Goal: Task Accomplishment & Management: Complete application form

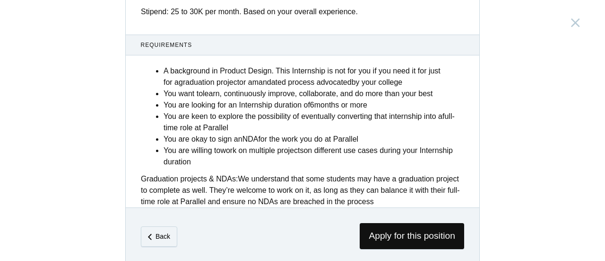
scroll to position [455, 0]
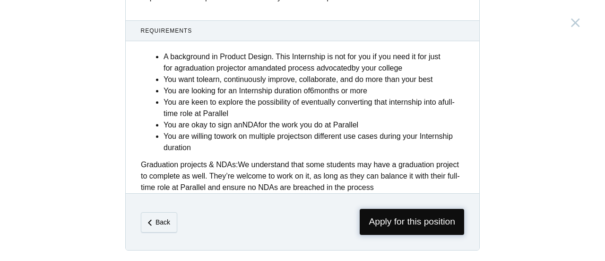
click at [387, 213] on span "Apply for this position" at bounding box center [412, 222] width 105 height 26
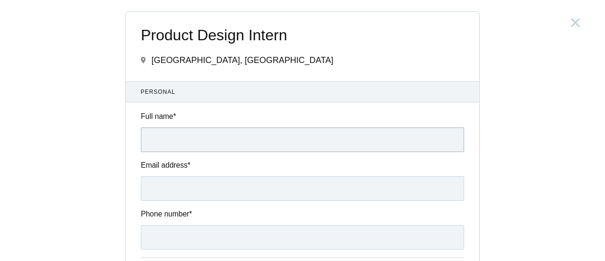
click at [205, 137] on input "Full name *" at bounding box center [302, 139] width 323 height 25
type input "[PERSON_NAME]"
click at [216, 193] on input "Email address *" at bounding box center [302, 188] width 323 height 25
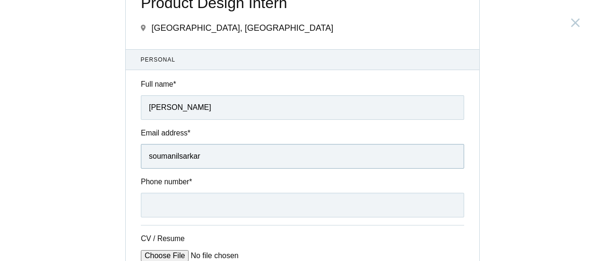
scroll to position [47, 0]
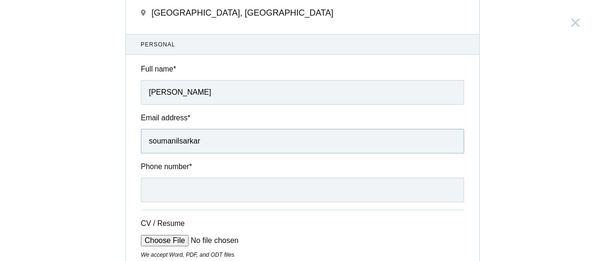
type input "soumanilsarkar"
click at [212, 184] on input "Phone number *" at bounding box center [302, 189] width 323 height 25
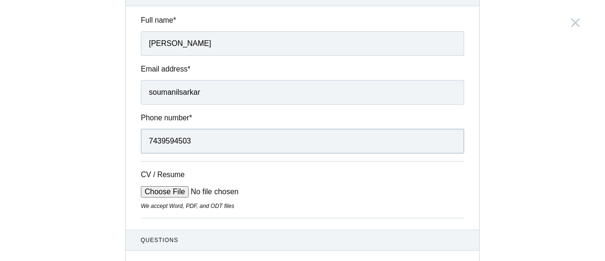
scroll to position [142, 0]
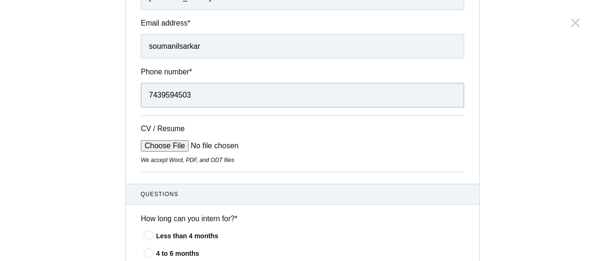
type input "7439594503"
click at [165, 145] on input "CV / Resume" at bounding box center [212, 145] width 143 height 11
type input "C:\fakepath\RESUME_PRODUCT_Soumanil_Sarkar.pdf"
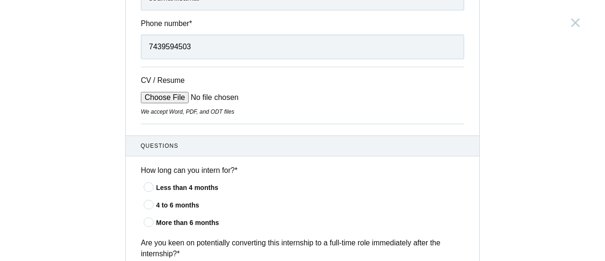
scroll to position [236, 0]
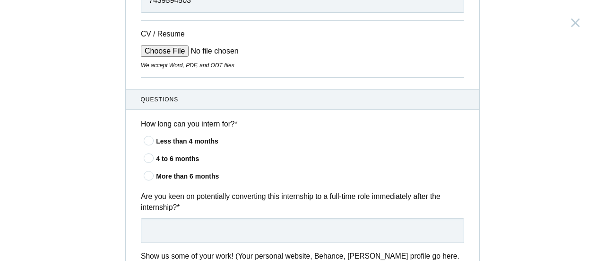
click at [145, 175] on icon at bounding box center [148, 175] width 17 height 6
click at [0, 0] on input"] "More than 6 months" at bounding box center [0, 0] width 0 height 0
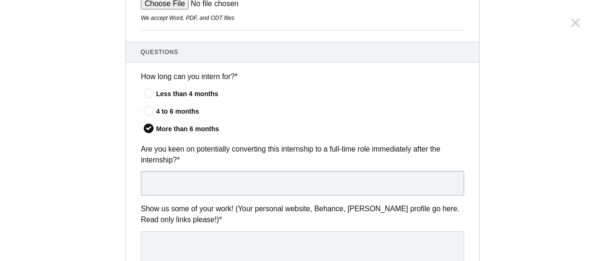
click at [205, 182] on input "text" at bounding box center [302, 183] width 323 height 25
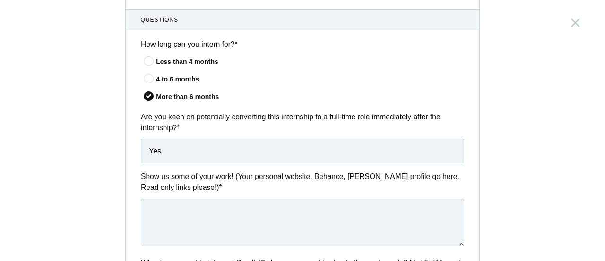
scroll to position [331, 0]
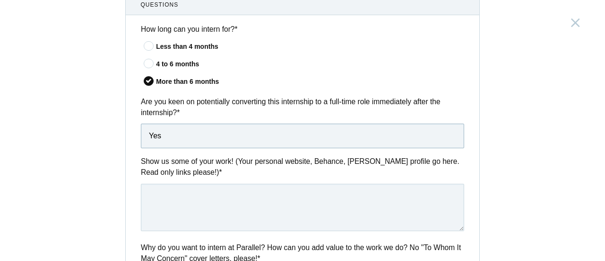
type input "Yes"
click at [229, 194] on textarea at bounding box center [302, 206] width 323 height 47
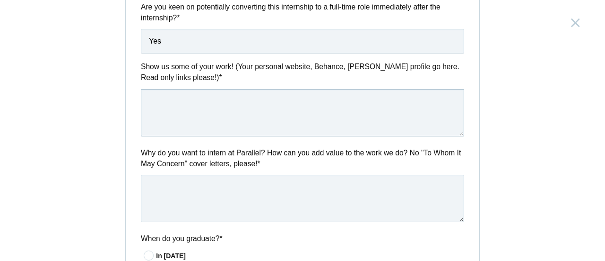
scroll to position [520, 0]
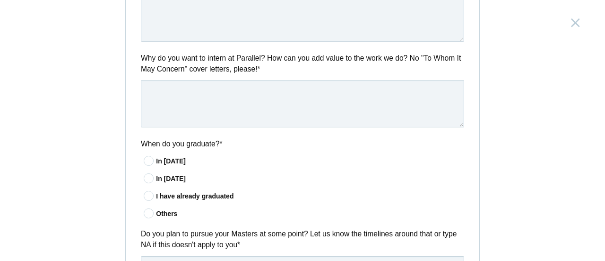
click at [145, 175] on icon at bounding box center [148, 178] width 17 height 6
click at [0, 0] on input"] "In [DATE]" at bounding box center [0, 0] width 0 height 0
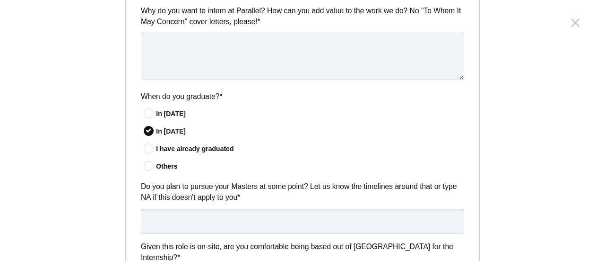
scroll to position [615, 0]
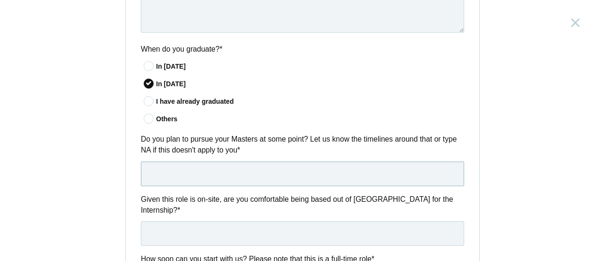
click at [234, 173] on input "text" at bounding box center [302, 173] width 323 height 25
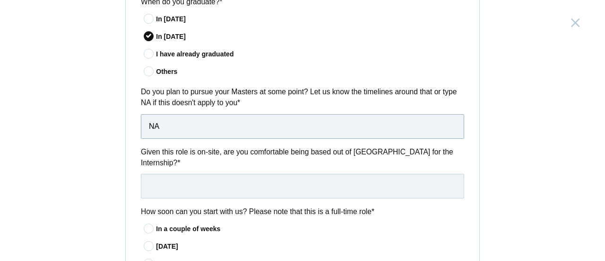
type input "NA"
click at [234, 174] on input "text" at bounding box center [302, 186] width 323 height 25
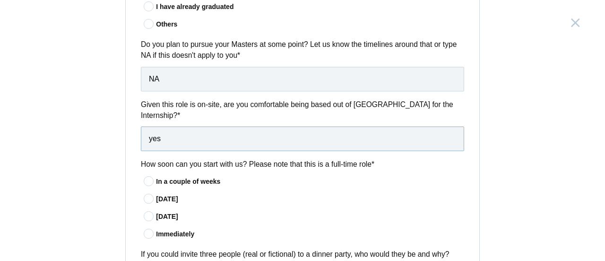
type input "yes"
click at [143, 230] on icon at bounding box center [148, 233] width 17 height 6
click at [0, 0] on input"] "Immediately" at bounding box center [0, 0] width 0 height 0
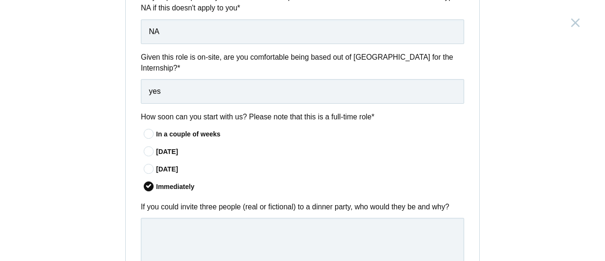
scroll to position [804, 0]
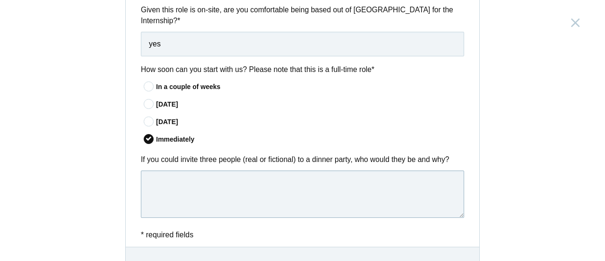
click at [245, 170] on textarea at bounding box center [302, 193] width 323 height 47
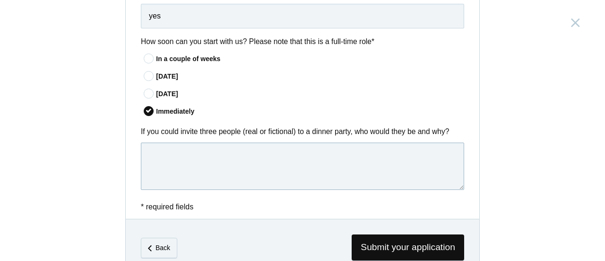
scroll to position [846, 0]
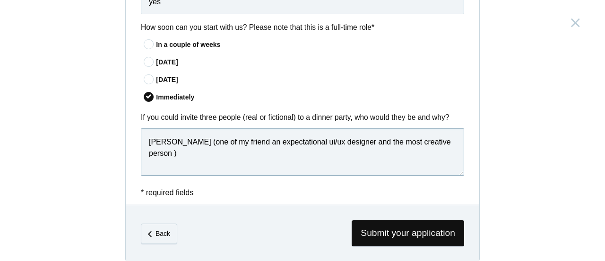
click at [443, 131] on textarea "[PERSON_NAME] (one of my friend an expectational ui/ux designer and the most cr…" at bounding box center [302, 151] width 323 height 47
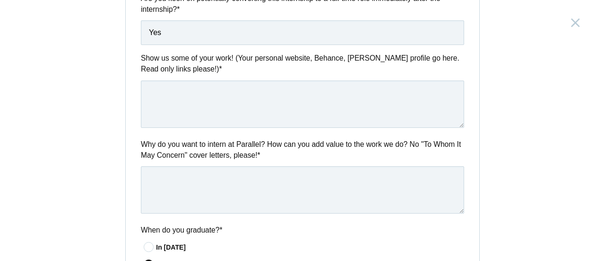
scroll to position [420, 0]
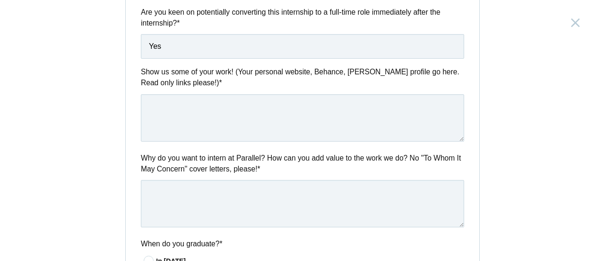
type textarea "[PERSON_NAME] (one of my friend an expectational ui/ux designer and the most cr…"
click at [228, 115] on textarea at bounding box center [302, 117] width 323 height 47
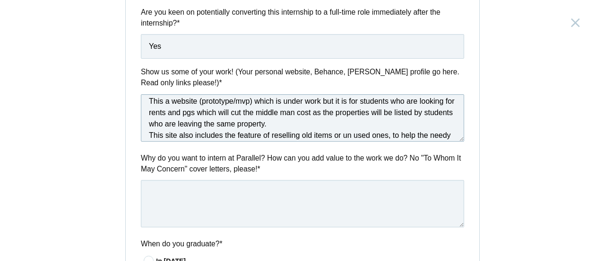
scroll to position [0, 0]
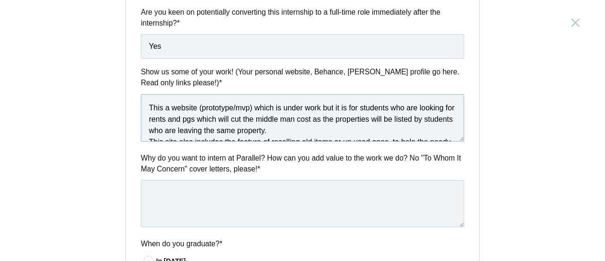
drag, startPoint x: 376, startPoint y: 136, endPoint x: 123, endPoint y: 64, distance: 263.4
click at [126, 64] on div "Questions How long can you intern for? * Less than 4 months 4 to 6 months More …" at bounding box center [303, 255] width 354 height 700
paste textarea "We’re building a student-first website that makes finding rentals and PGs simpl…"
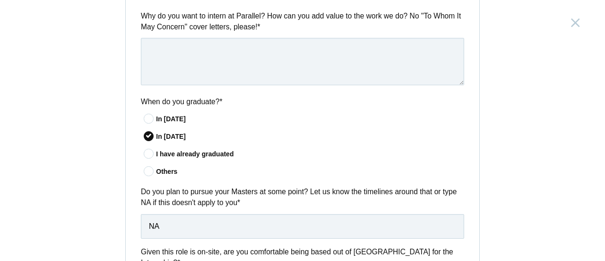
scroll to position [515, 0]
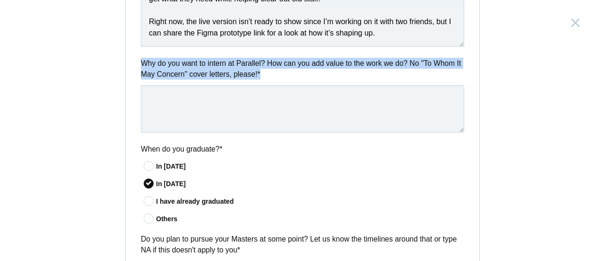
drag, startPoint x: 134, startPoint y: 59, endPoint x: 269, endPoint y: 71, distance: 135.9
click at [269, 71] on div "Why do you want to intern at Parallel? How can you add value to the work we do?…" at bounding box center [303, 97] width 354 height 78
copy label "Why do you want to intern at Parallel? How can you add value to the work we do?…"
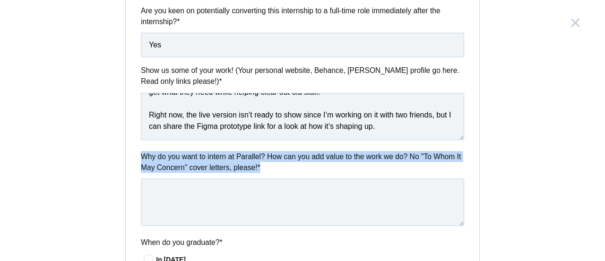
scroll to position [420, 0]
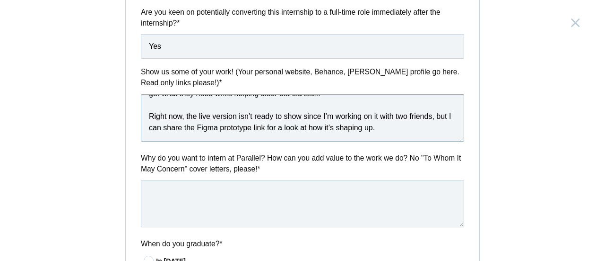
click at [271, 127] on textarea "We’re building a student-first website that makes finding rentals and PGs simpl…" at bounding box center [302, 117] width 323 height 47
paste textarea "[URL][DOMAIN_NAME]"
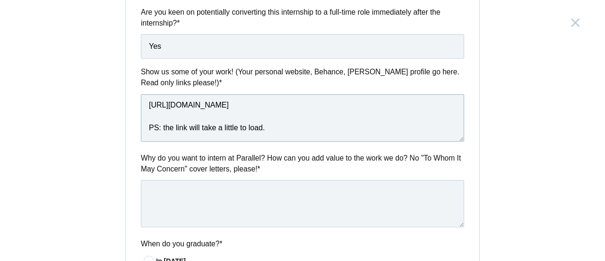
scroll to position [468, 0]
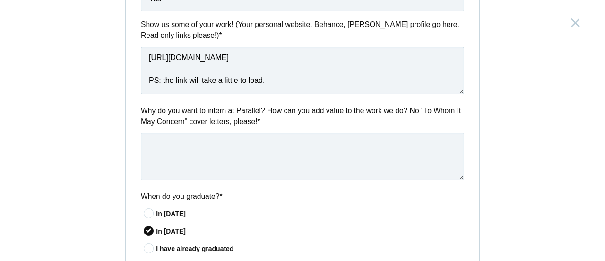
type textarea "We’re building a student-first website that makes finding rentals and PGs simpl…"
click at [340, 150] on textarea at bounding box center [302, 155] width 323 height 47
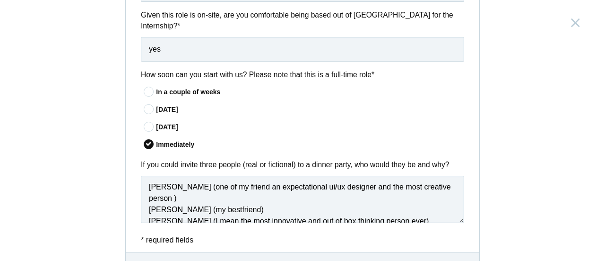
scroll to position [846, 0]
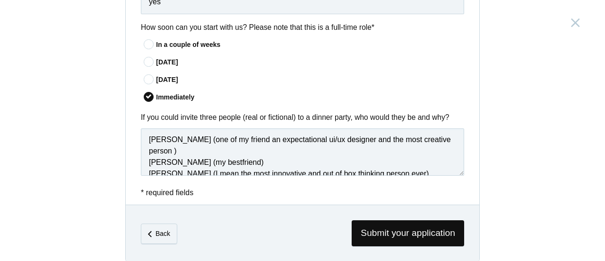
type textarea "I very curious how one design can make a company grow and drop down and want to…"
click at [430, 128] on textarea "[PERSON_NAME] (one of my friend an expectational ui/ux designer and the most cr…" at bounding box center [302, 151] width 323 height 47
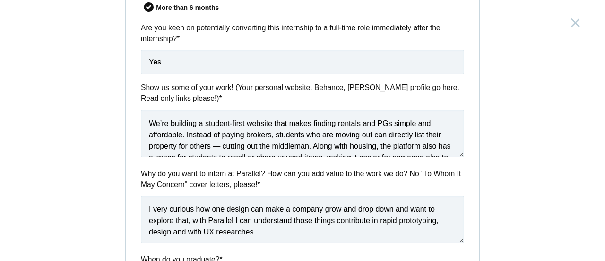
scroll to position [468, 0]
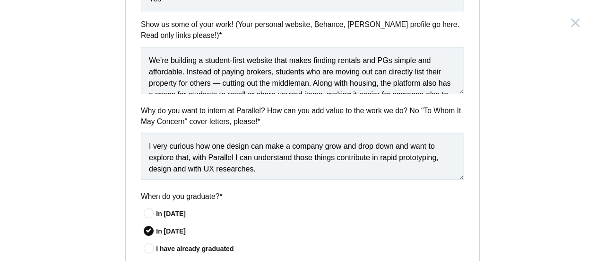
type textarea "[PERSON_NAME] (one of my friend an expectational ui/ux designer and the most cr…"
click at [271, 171] on textarea "I very curious how one design can make a company grow and drop down and want to…" at bounding box center [302, 155] width 323 height 47
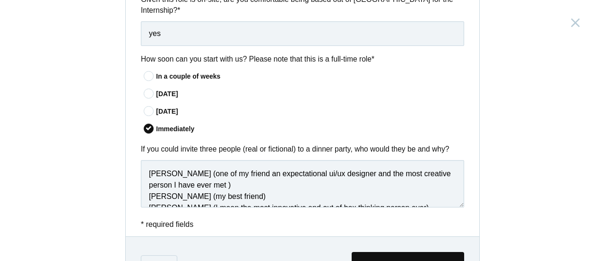
scroll to position [846, 0]
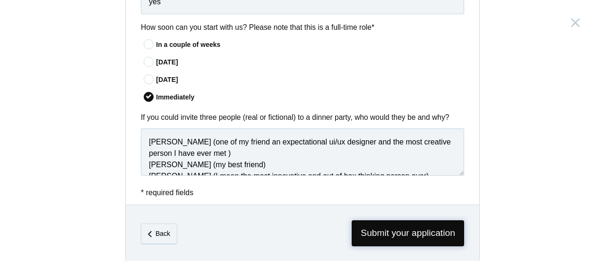
type textarea "I very curious how one design can make a company grow and drop down and want to…"
click at [418, 220] on span "Submit your application" at bounding box center [408, 233] width 113 height 26
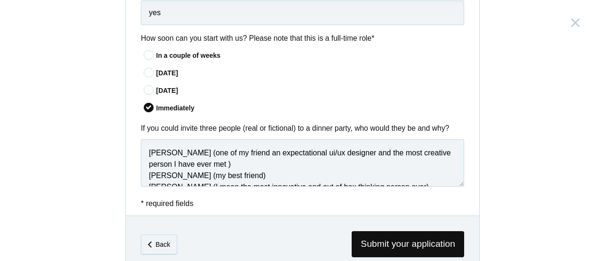
scroll to position [68, 0]
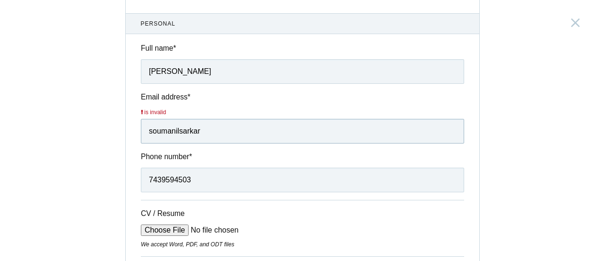
click at [247, 137] on input "soumanilsarkar" at bounding box center [302, 131] width 323 height 25
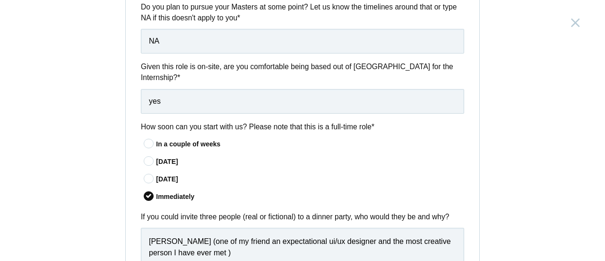
scroll to position [857, 0]
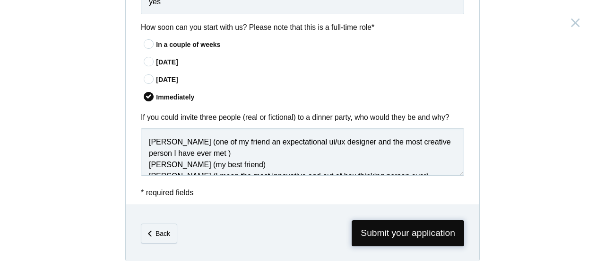
type input "[EMAIL_ADDRESS][DOMAIN_NAME]"
click at [371, 220] on span "Submit your application" at bounding box center [408, 233] width 113 height 26
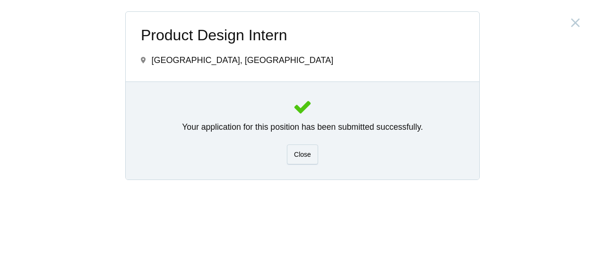
scroll to position [0, 0]
